Goal: Transaction & Acquisition: Purchase product/service

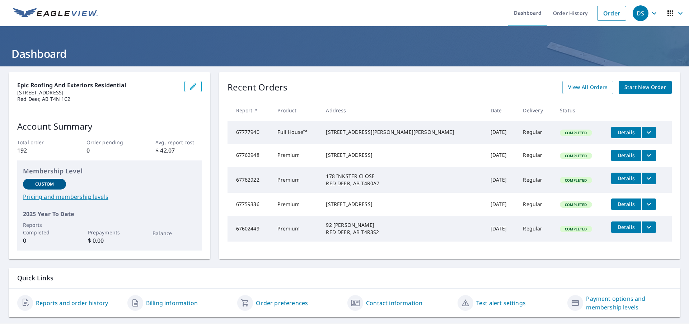
click at [271, 139] on td "67777940" at bounding box center [249, 132] width 44 height 23
click at [585, 87] on span "View All Orders" at bounding box center [587, 87] width 39 height 9
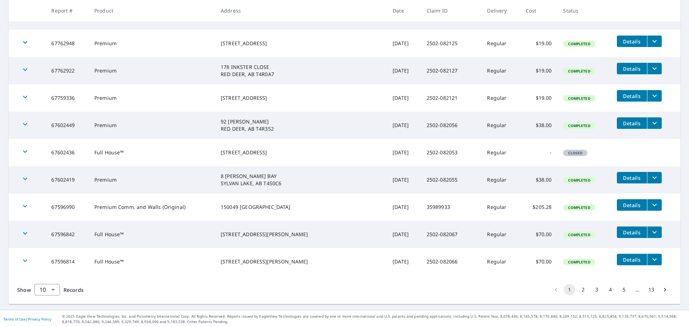
scroll to position [157, 0]
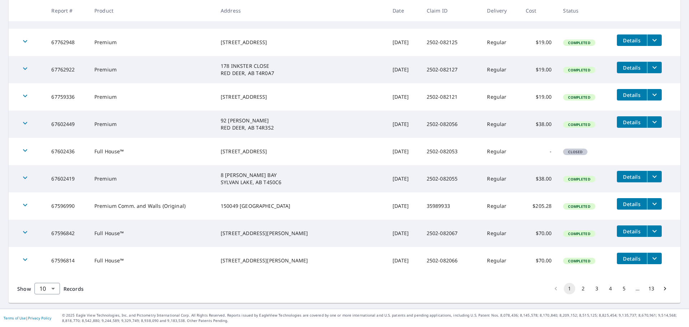
click at [582, 289] on button "2" at bounding box center [582, 288] width 11 height 11
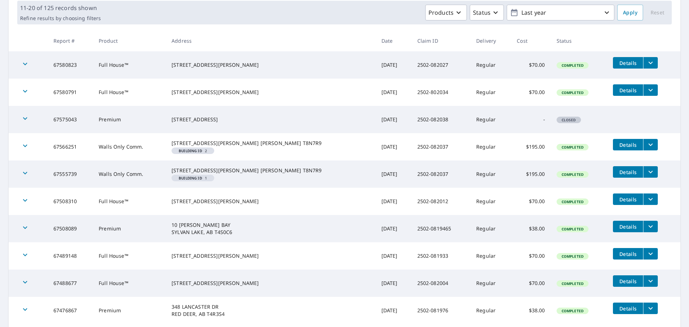
scroll to position [169, 0]
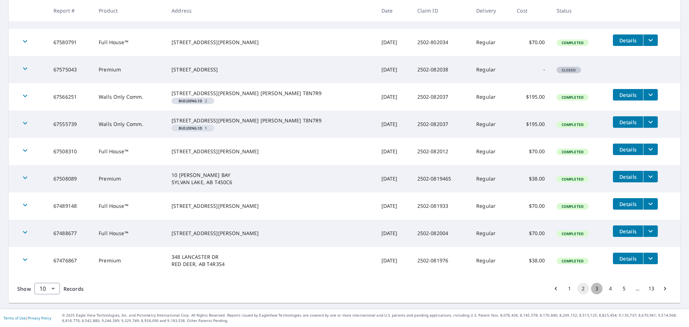
click at [591, 289] on button "3" at bounding box center [596, 288] width 11 height 11
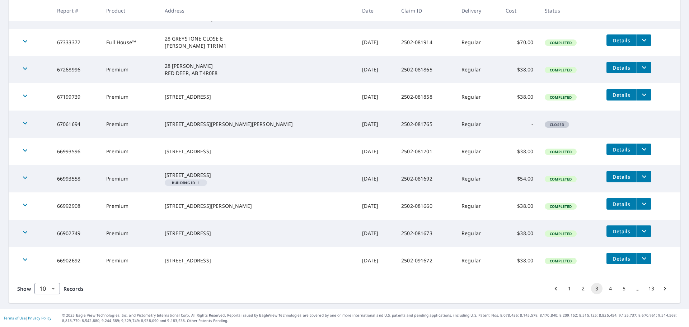
scroll to position [163, 0]
click at [606, 289] on button "4" at bounding box center [609, 288] width 11 height 11
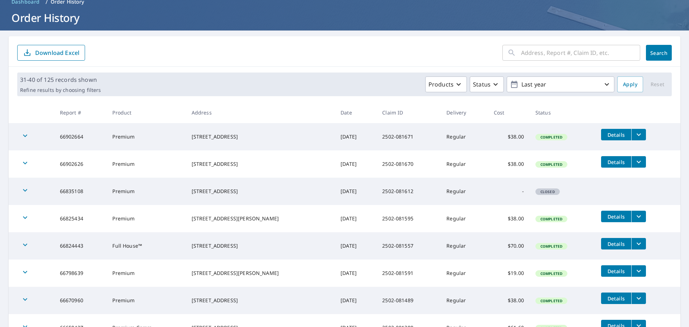
scroll to position [72, 0]
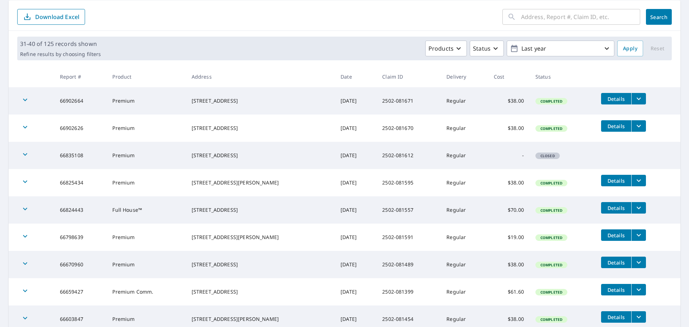
click at [536, 20] on input "text" at bounding box center [580, 17] width 119 height 20
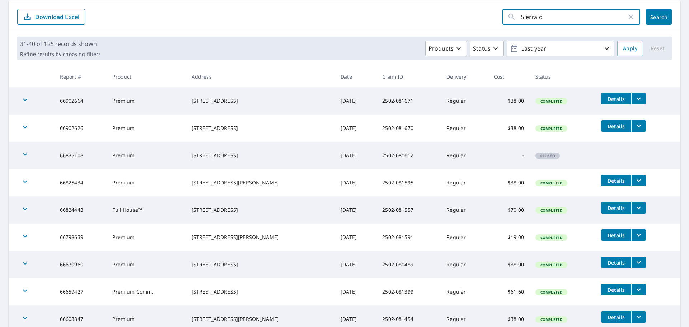
type input "Sierra dr"
click button "Search" at bounding box center [659, 17] width 26 height 16
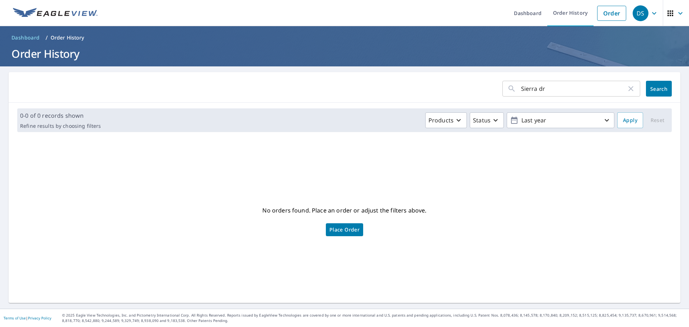
click at [629, 89] on icon "button" at bounding box center [630, 88] width 9 height 9
click at [486, 197] on div "No orders found. Place an order or adjust the filters above. Place Order" at bounding box center [344, 220] width 660 height 154
click at [608, 15] on link "Order" at bounding box center [611, 13] width 29 height 15
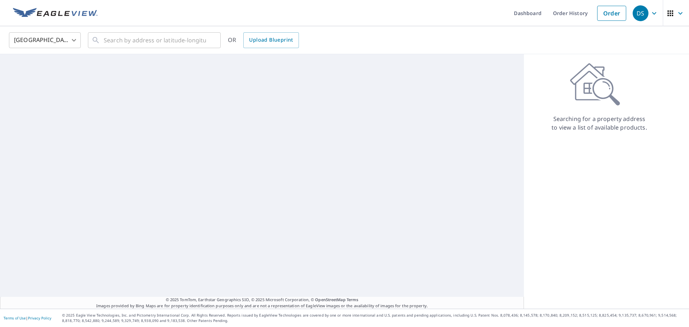
click at [69, 42] on body "DS DS Dashboard Order History Order DS United States US ​ ​ OR Upload Blueprint…" at bounding box center [344, 163] width 689 height 327
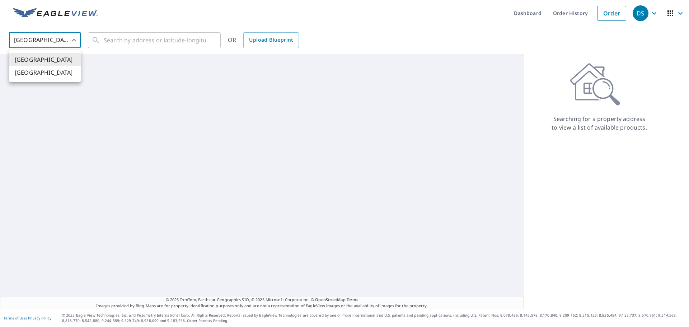
click at [56, 73] on li "[GEOGRAPHIC_DATA]" at bounding box center [45, 72] width 72 height 13
type input "CA"
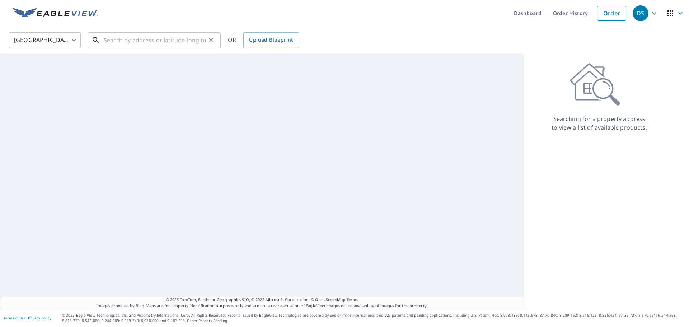
click at [124, 37] on input "text" at bounding box center [155, 40] width 102 height 20
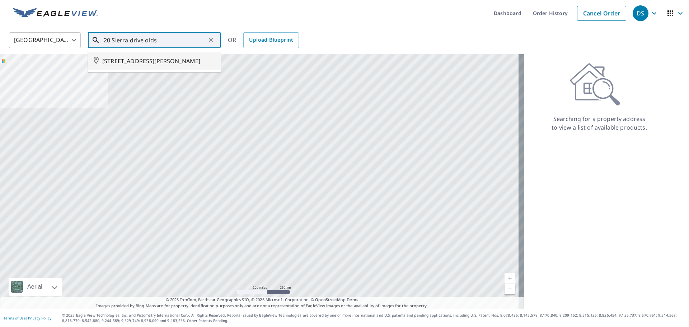
click at [180, 55] on li "[STREET_ADDRESS][PERSON_NAME]" at bounding box center [154, 60] width 133 height 17
type input "[STREET_ADDRESS][PERSON_NAME]"
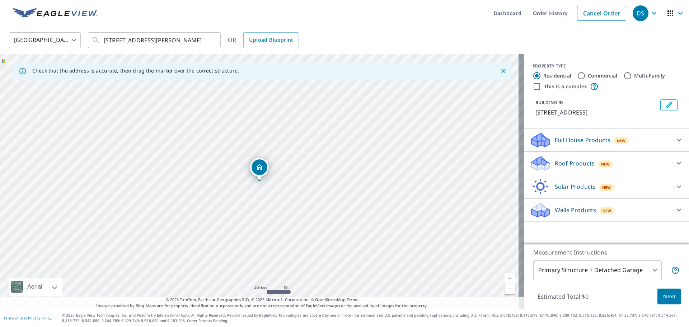
click at [555, 142] on p "Full House Products" at bounding box center [583, 140] width 56 height 9
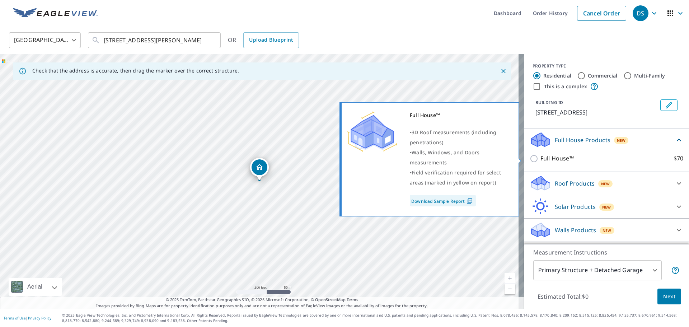
click at [564, 160] on p "Full House™" at bounding box center [556, 158] width 33 height 9
click at [540, 160] on input "Full House™ $70" at bounding box center [534, 158] width 11 height 9
checkbox input "true"
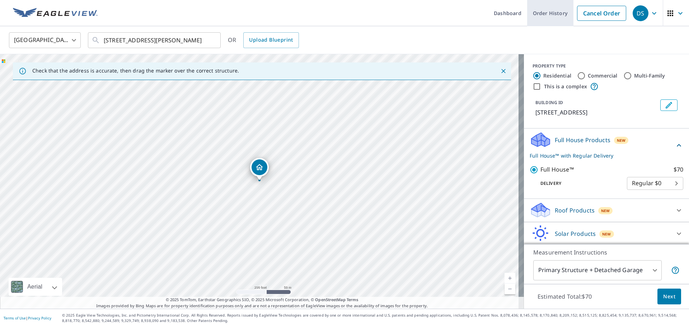
click at [546, 17] on link "Order History" at bounding box center [550, 13] width 46 height 26
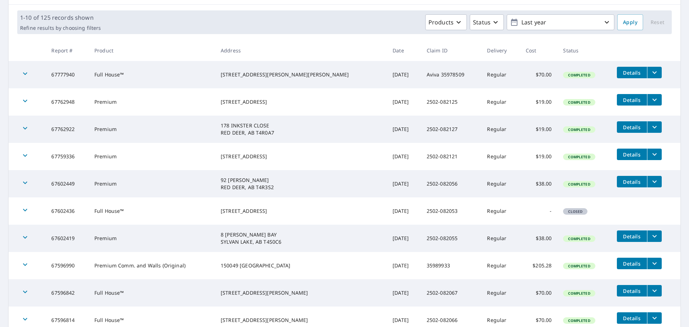
scroll to position [108, 0]
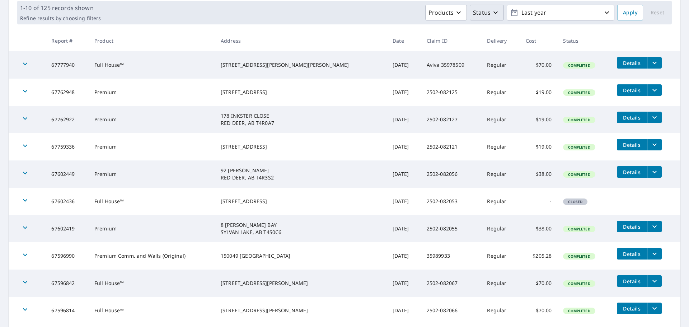
click at [481, 15] on p "Status" at bounding box center [482, 12] width 18 height 9
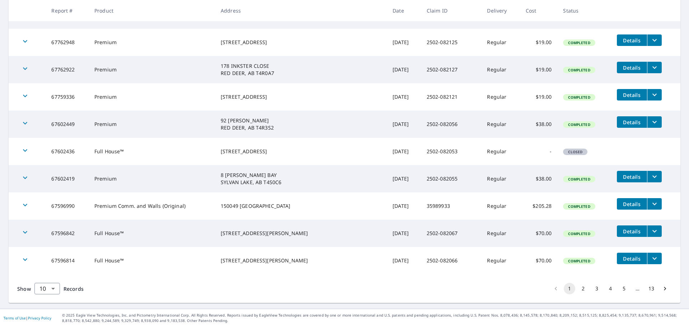
click at [577, 288] on button "2" at bounding box center [582, 288] width 11 height 11
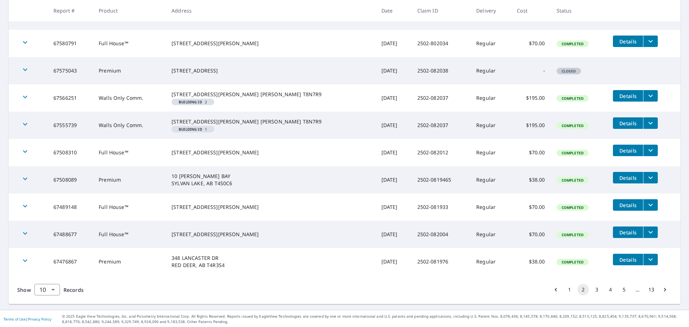
scroll to position [169, 0]
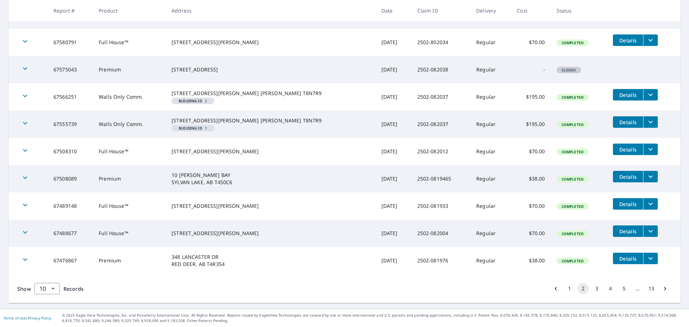
click at [592, 290] on button "3" at bounding box center [596, 288] width 11 height 11
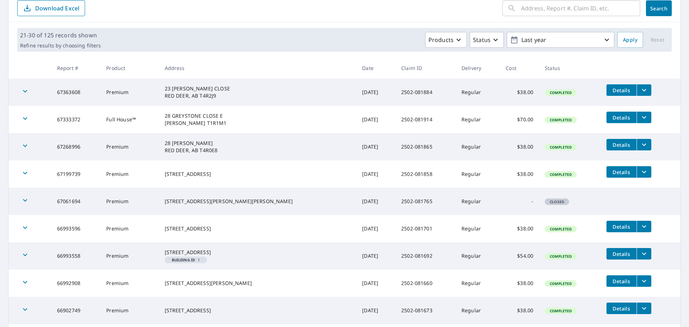
scroll to position [143, 0]
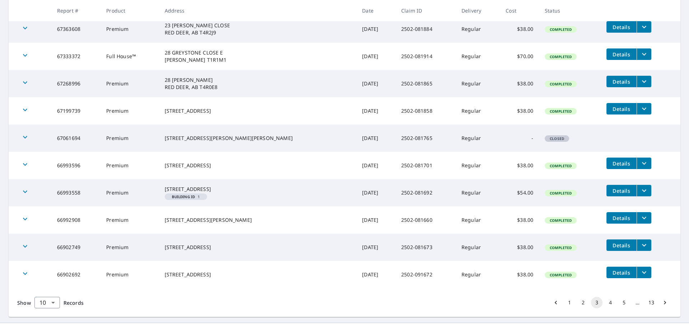
click at [604, 308] on button "4" at bounding box center [609, 302] width 11 height 11
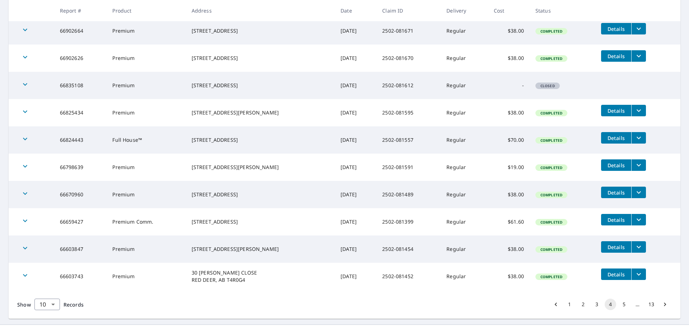
scroll to position [143, 0]
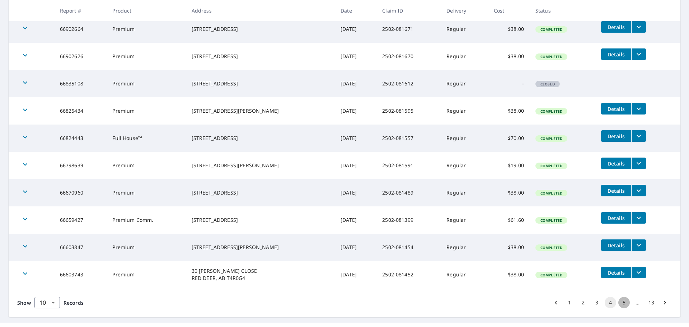
click at [618, 302] on button "5" at bounding box center [623, 302] width 11 height 11
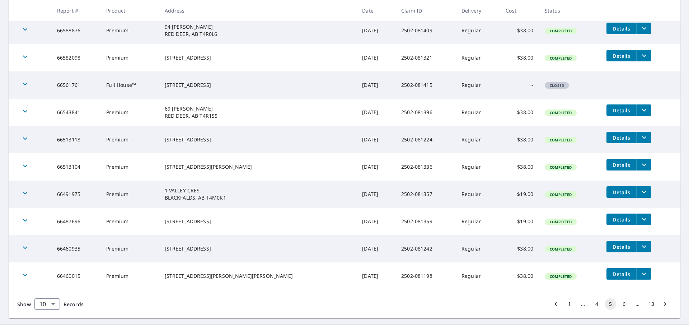
scroll to position [143, 0]
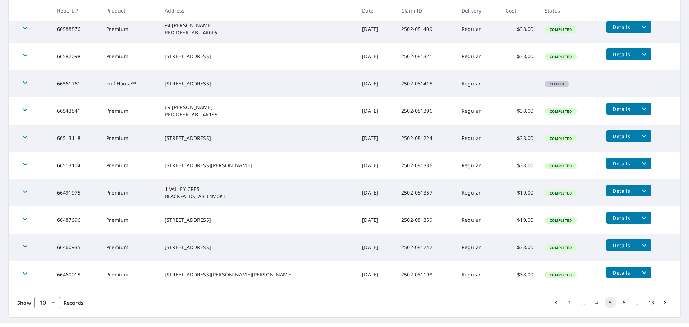
click at [619, 301] on button "6" at bounding box center [623, 302] width 11 height 11
